Goal: Task Accomplishment & Management: Use online tool/utility

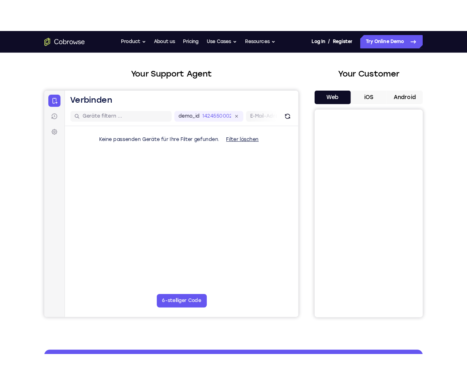
scroll to position [26, 0]
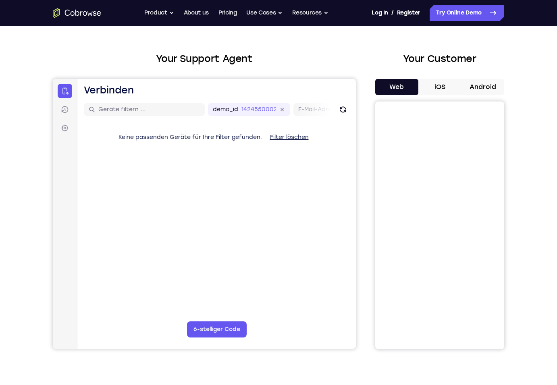
click at [444, 85] on button "iOS" at bounding box center [439, 87] width 43 height 16
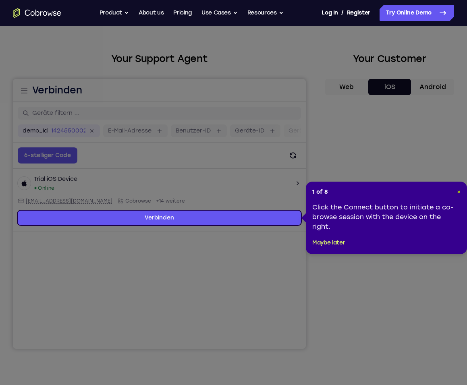
click at [458, 194] on span "×" at bounding box center [459, 192] width 4 height 7
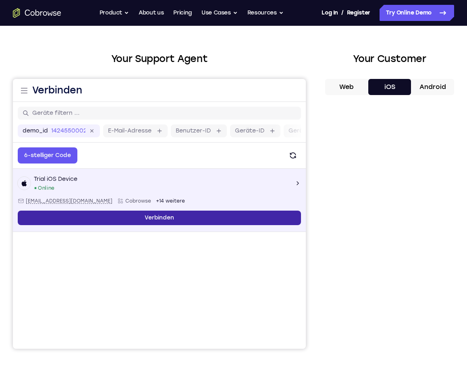
click at [181, 218] on link "Verbinden" at bounding box center [159, 218] width 283 height 15
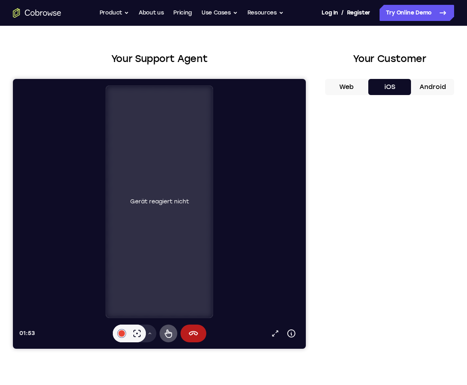
click at [177, 256] on div "Gerät reagiert nicht" at bounding box center [159, 202] width 107 height 232
click at [208, 260] on div "Gerät reagiert nicht" at bounding box center [159, 202] width 107 height 232
click at [164, 218] on div "Gerät reagiert nicht" at bounding box center [159, 202] width 107 height 232
click at [200, 338] on button "Sitzung beenden" at bounding box center [194, 334] width 26 height 18
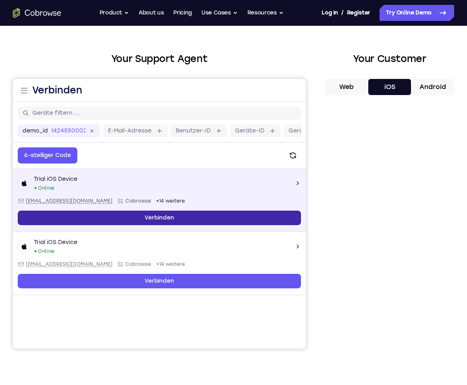
click at [175, 218] on link "Verbinden" at bounding box center [159, 218] width 283 height 15
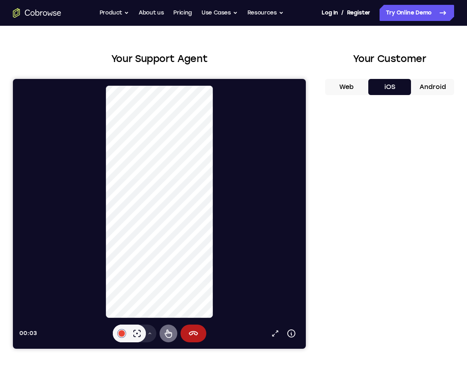
click at [172, 335] on icon at bounding box center [167, 334] width 7 height 8
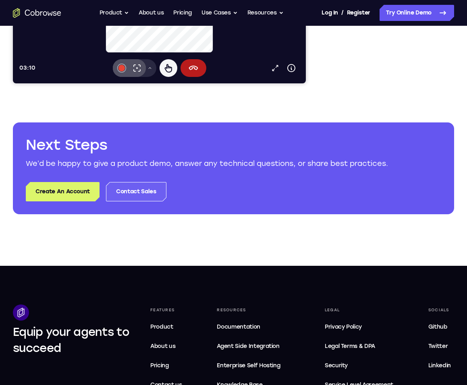
scroll to position [42, 0]
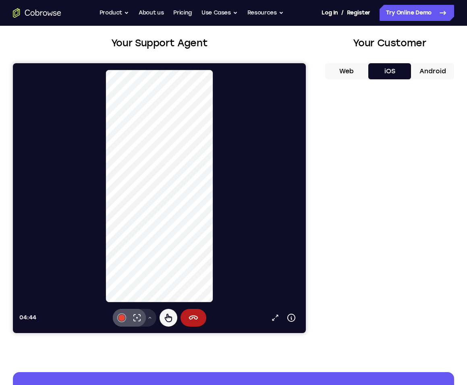
click at [318, 170] on div "Your Support Agent Your Customer Web iOS Android" at bounding box center [233, 185] width 441 height 298
click at [194, 317] on icon at bounding box center [193, 318] width 9 height 4
